Goal: Navigation & Orientation: Find specific page/section

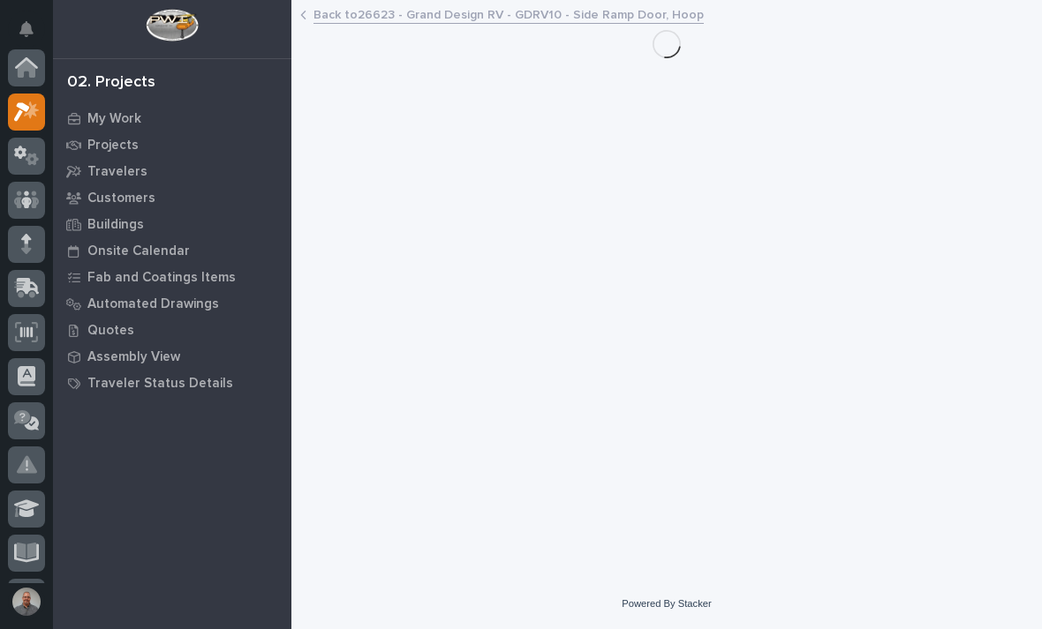
scroll to position [44, 0]
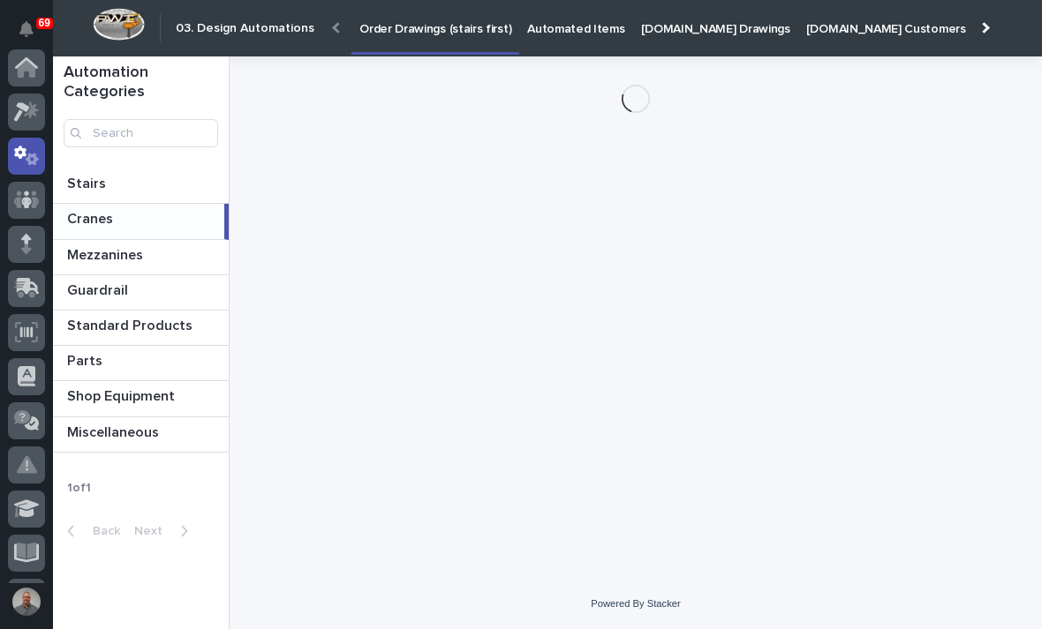
scroll to position [88, 0]
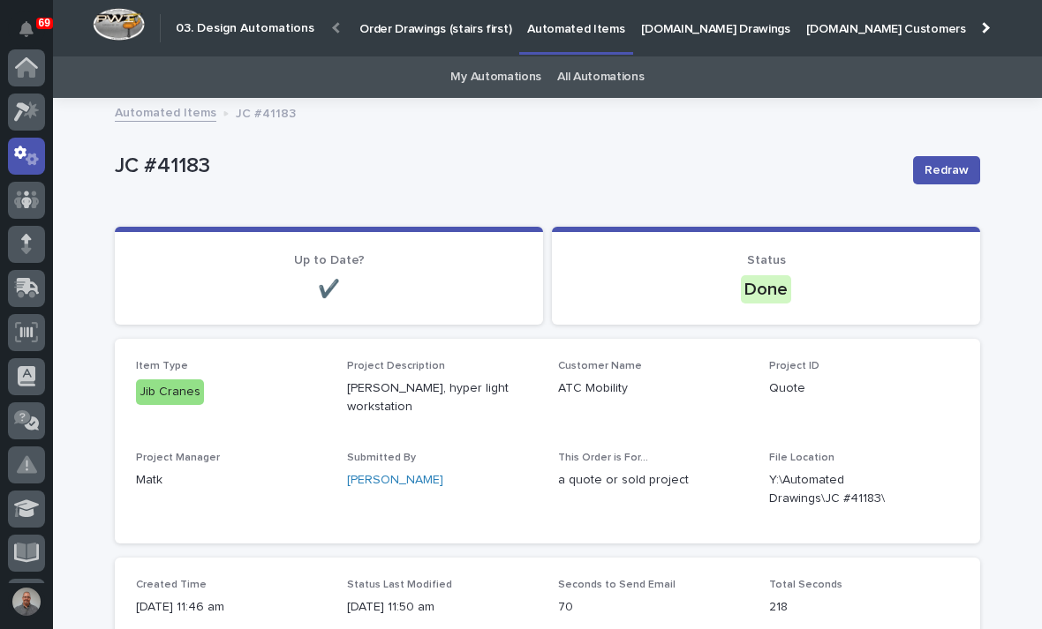
click at [32, 104] on icon at bounding box center [31, 110] width 15 height 18
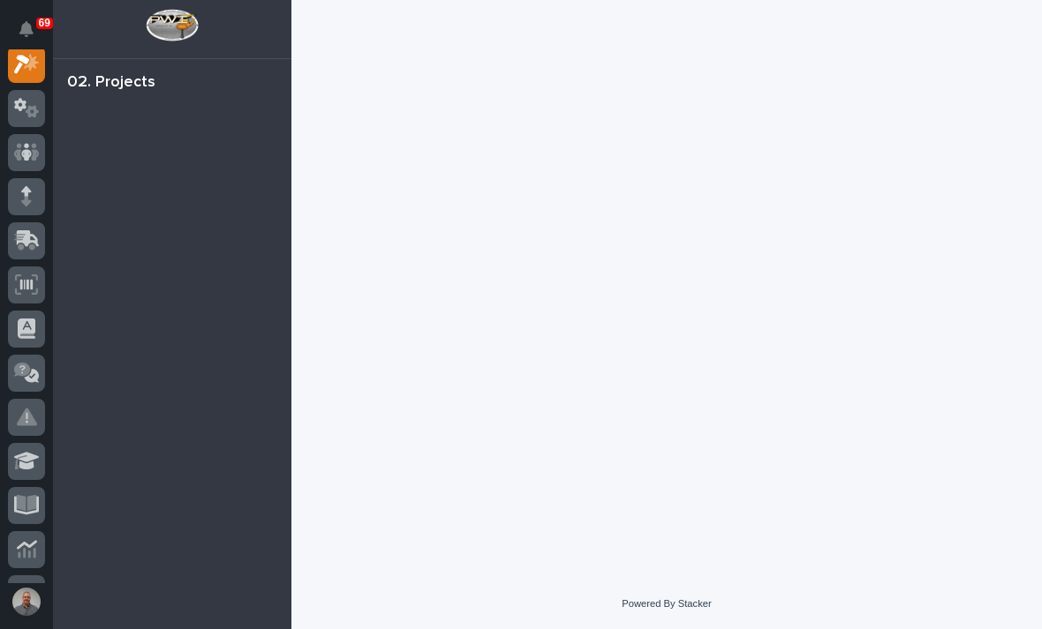
scroll to position [44, 0]
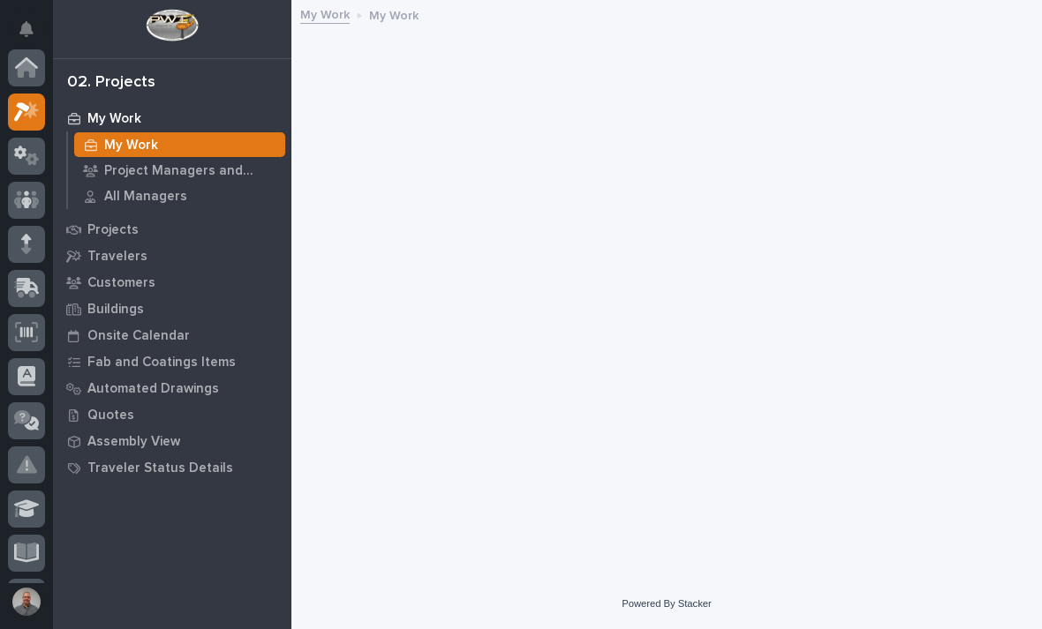
scroll to position [44, 0]
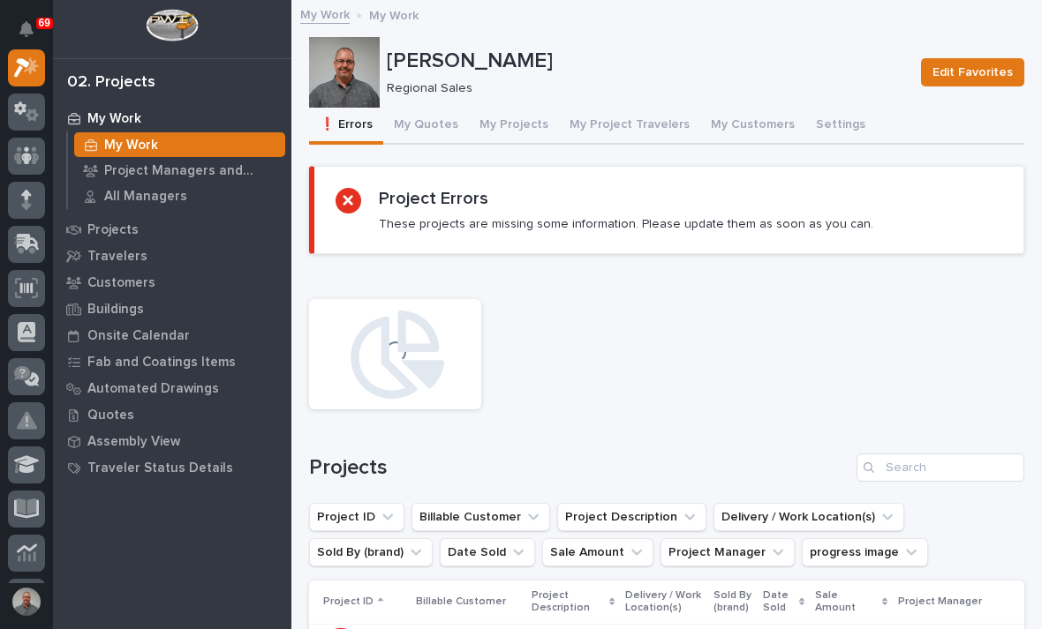
click at [128, 114] on p "My Work" at bounding box center [114, 119] width 54 height 16
click at [513, 124] on button "My Projects" at bounding box center [514, 126] width 90 height 37
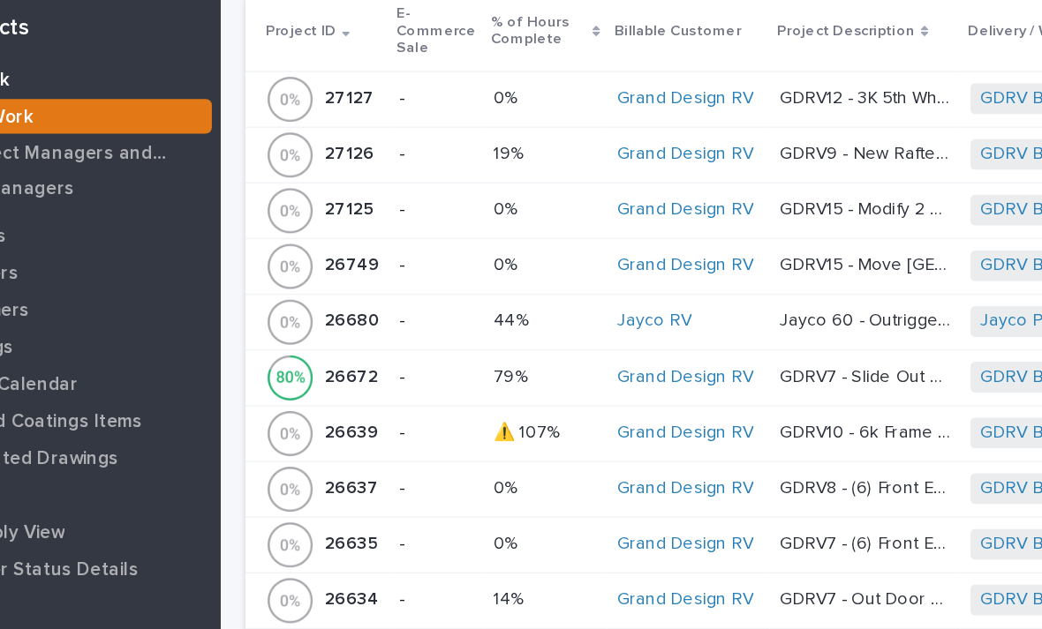
scroll to position [959, 0]
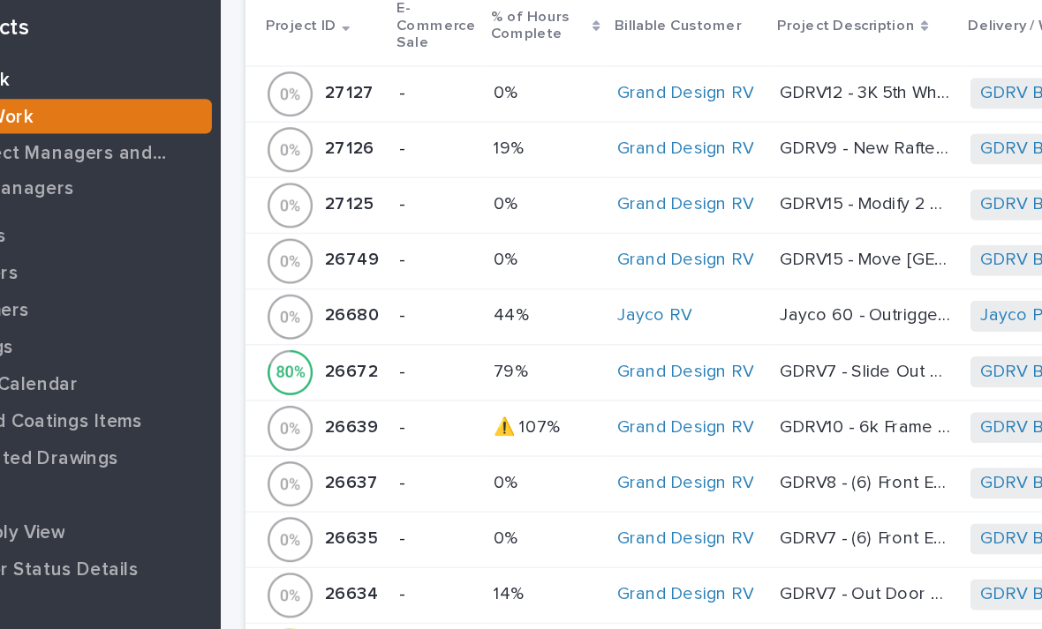
click at [418, 320] on p "-" at bounding box center [444, 327] width 53 height 15
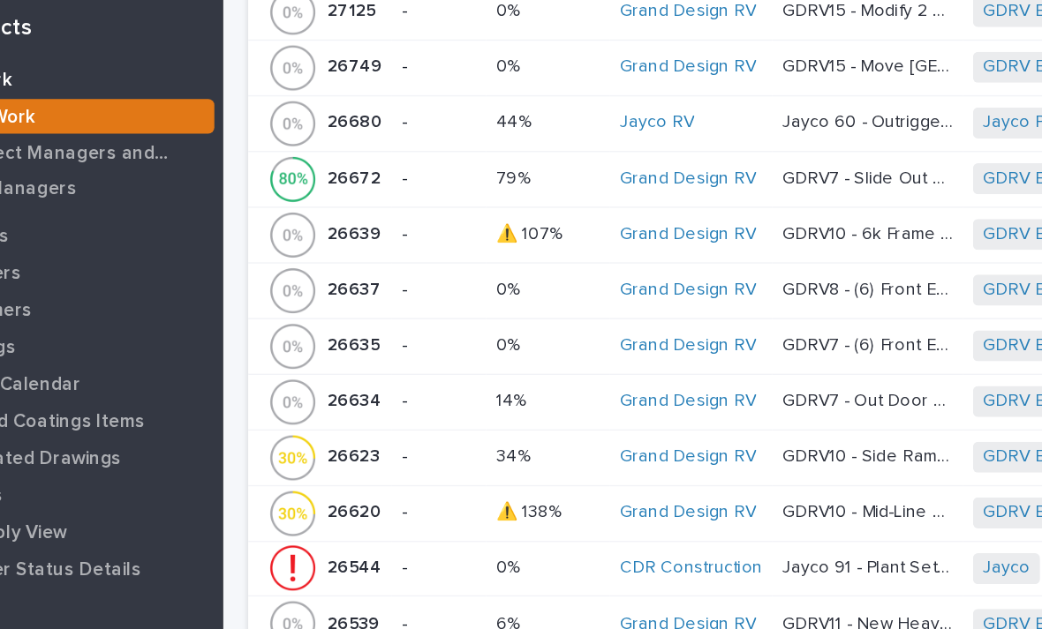
scroll to position [1126, 0]
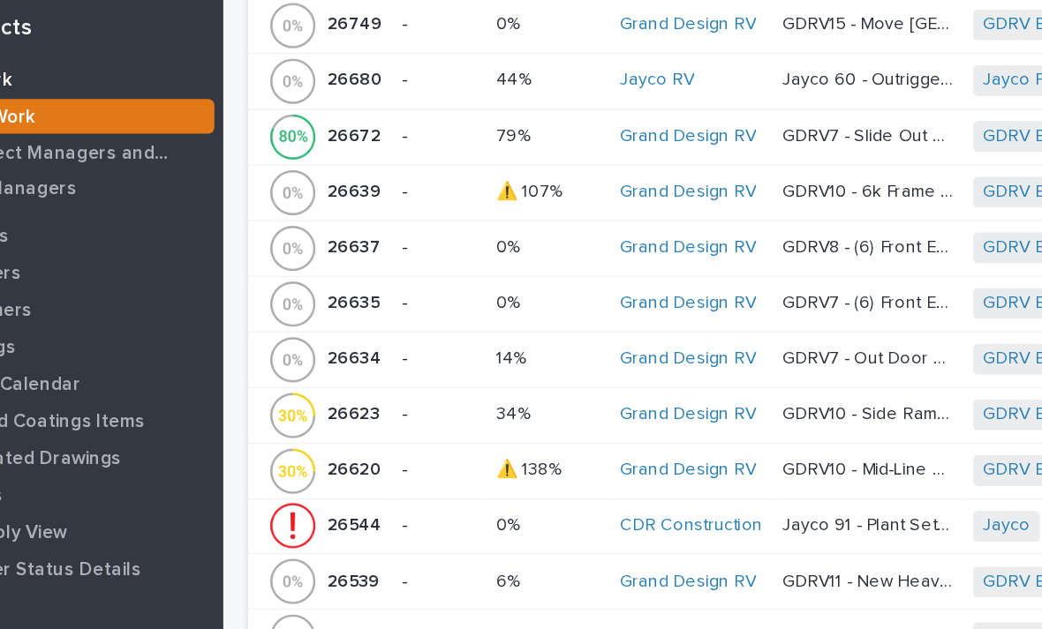
click at [574, 350] on link "Grand Design RV" at bounding box center [622, 357] width 97 height 15
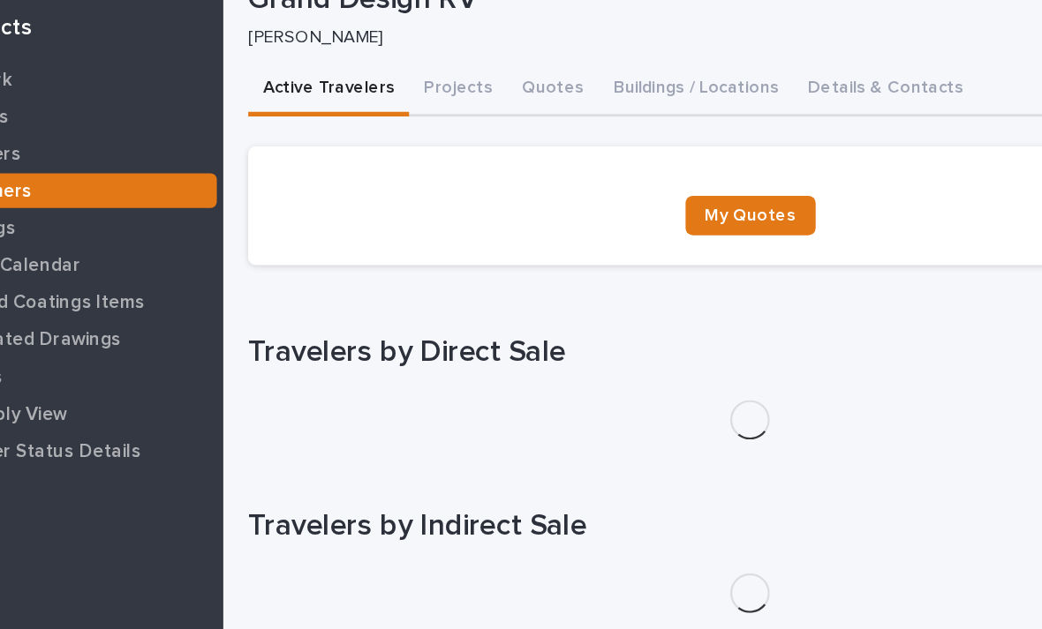
scroll to position [44, 0]
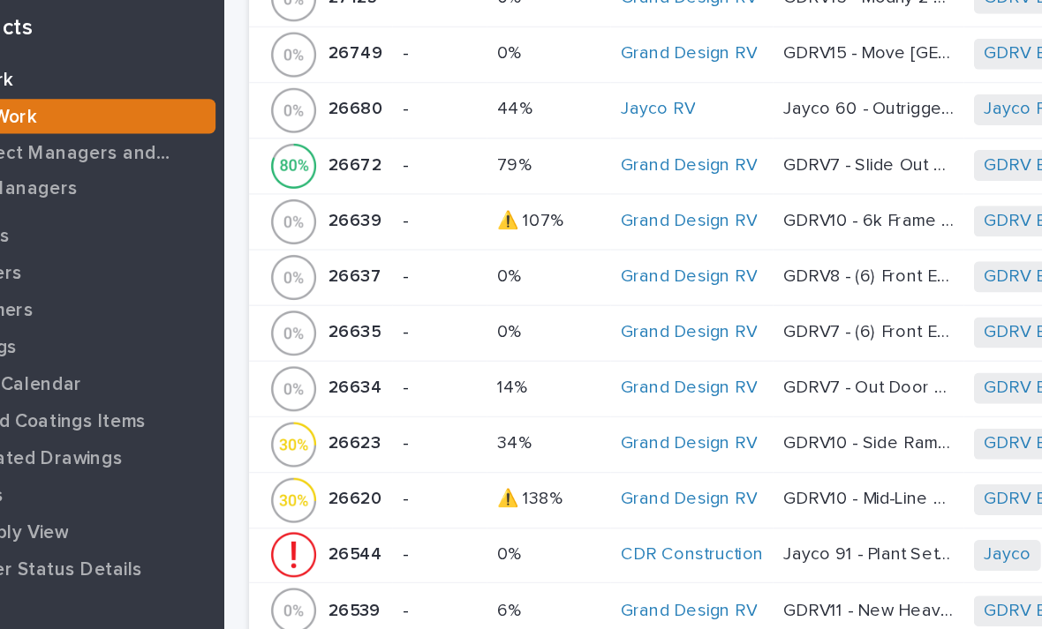
scroll to position [1108, 0]
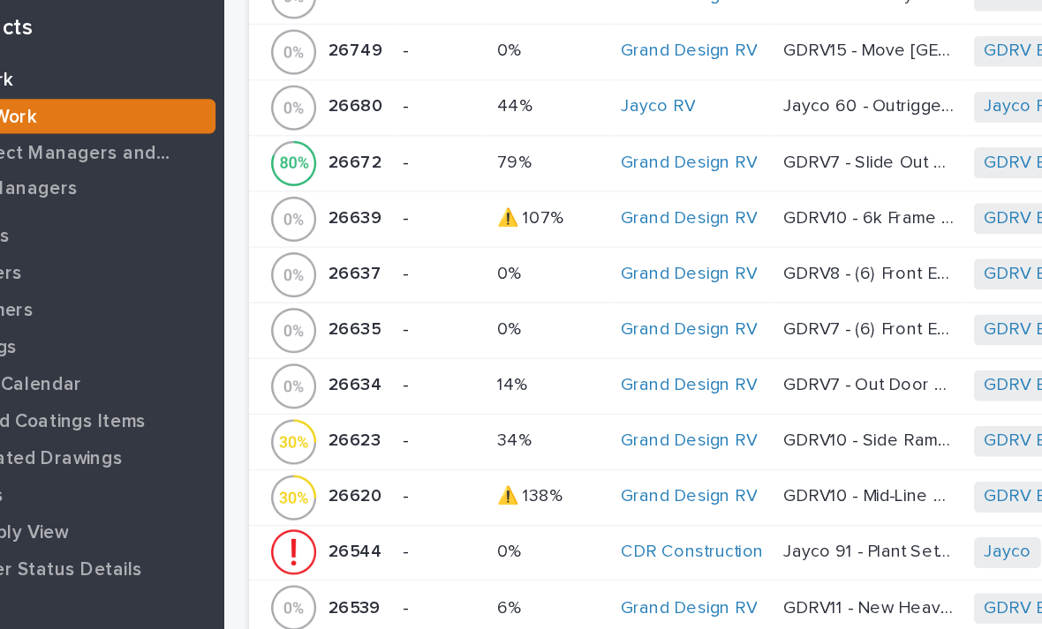
click at [574, 290] on link "Grand Design RV" at bounding box center [622, 297] width 97 height 15
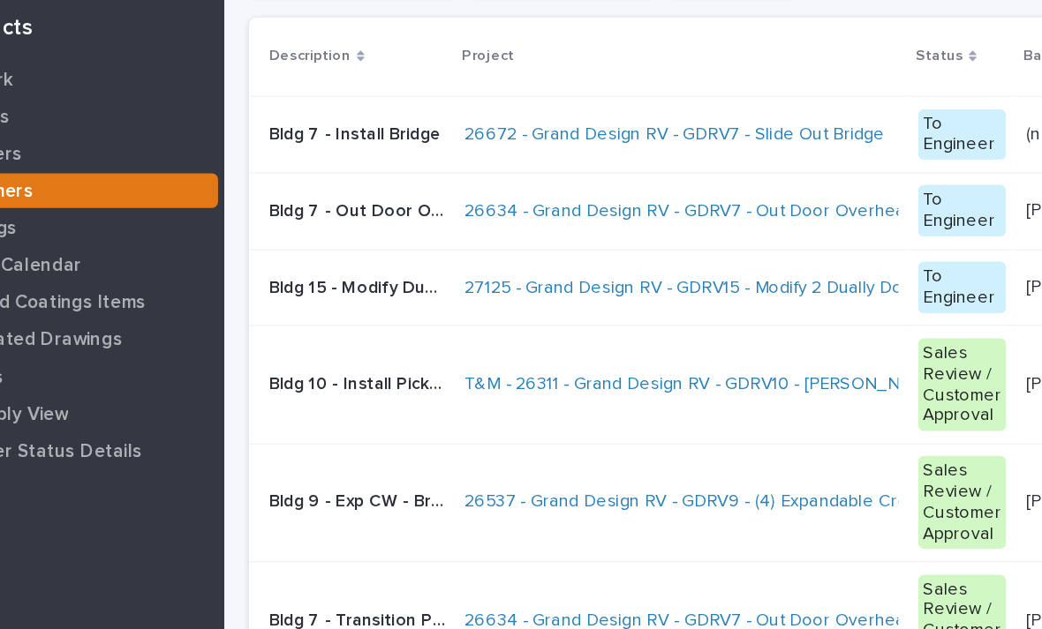
scroll to position [352, 0]
click at [463, 206] on link "26634 - Grand Design RV - GDRV7 - Out Door Overhead Gates (2)" at bounding box center [651, 213] width 376 height 15
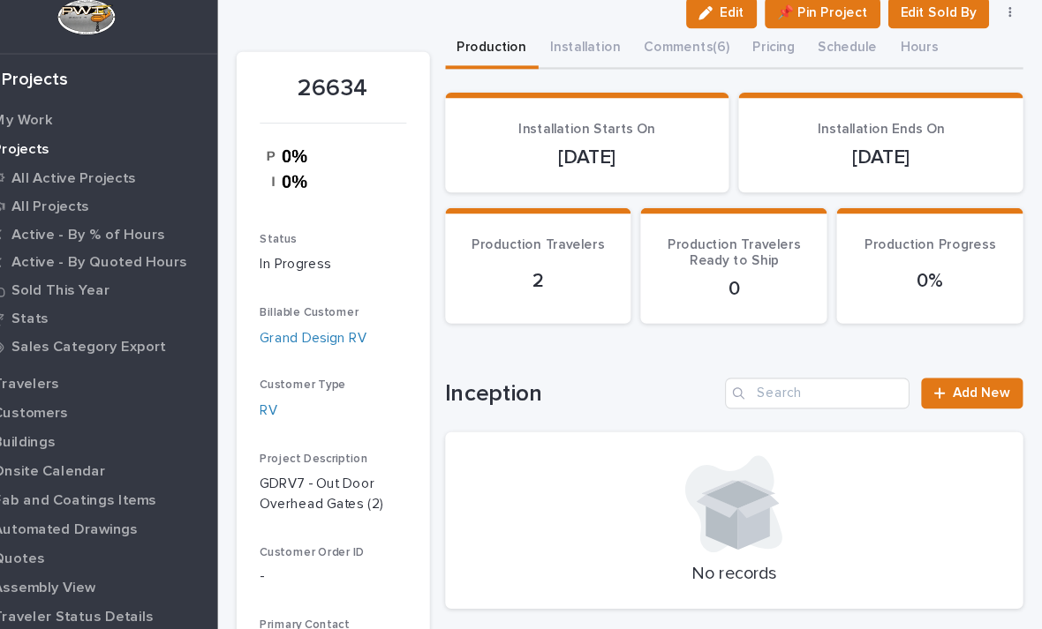
scroll to position [27, 0]
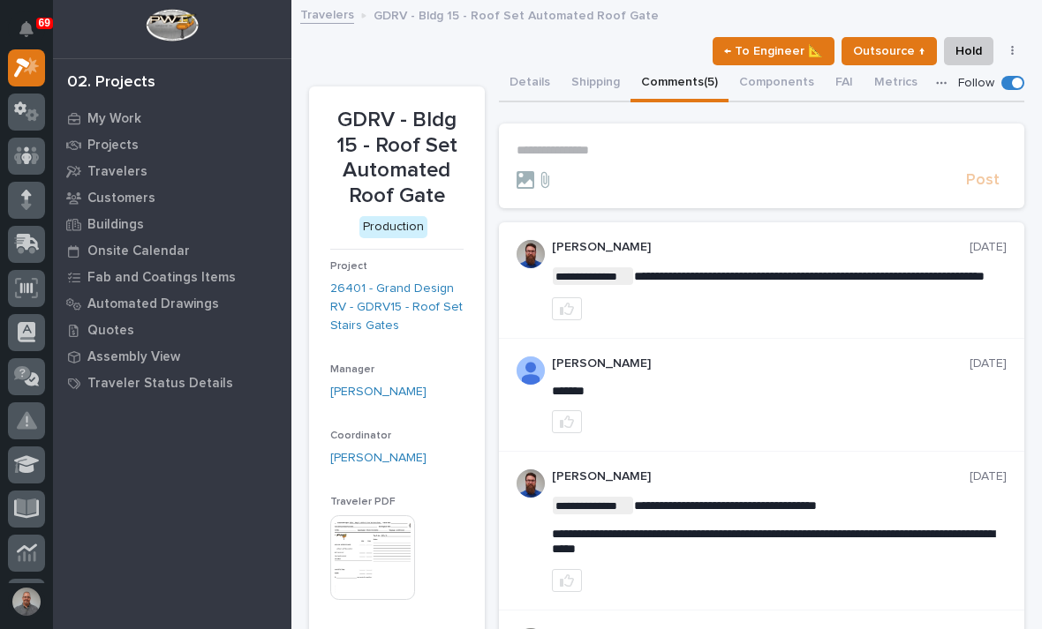
click at [177, 246] on p "Onsite Calendar" at bounding box center [138, 252] width 102 height 16
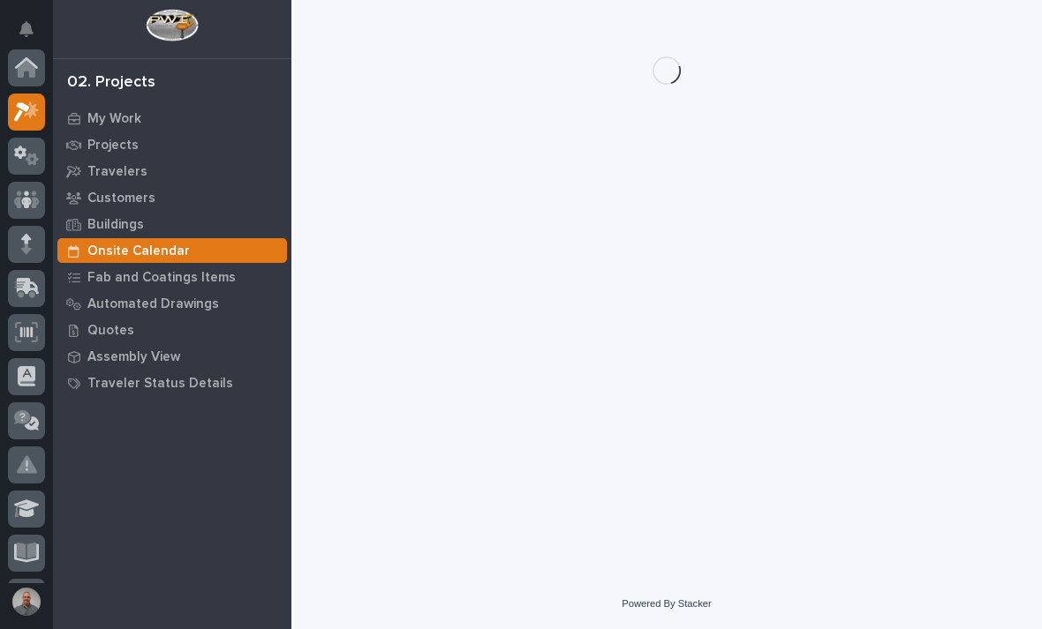
scroll to position [44, 0]
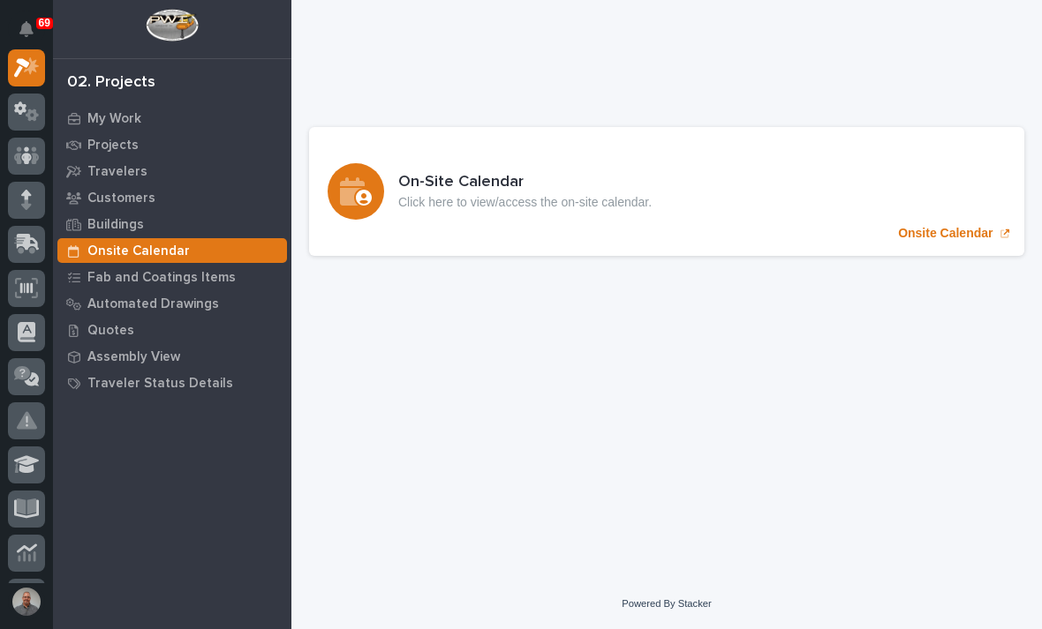
click at [952, 231] on p "Onsite Calendar" at bounding box center [945, 233] width 94 height 15
